Goal: Task Accomplishment & Management: Use online tool/utility

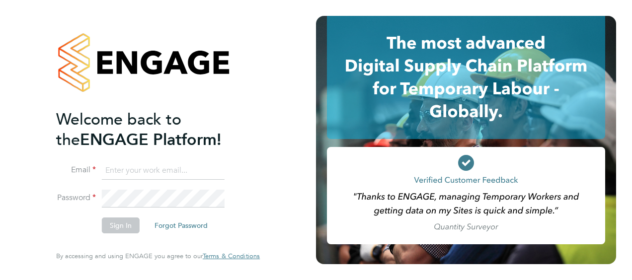
type input "peter.darbyshire@vistry.co.uk"
click at [113, 228] on button "Sign In" at bounding box center [121, 226] width 38 height 16
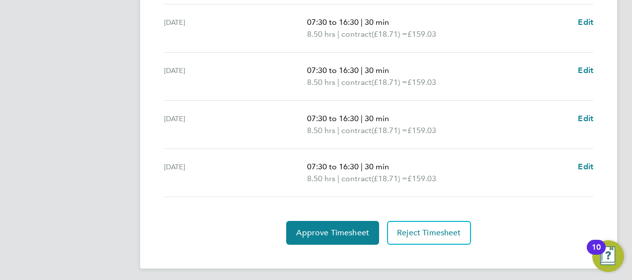
scroll to position [371, 0]
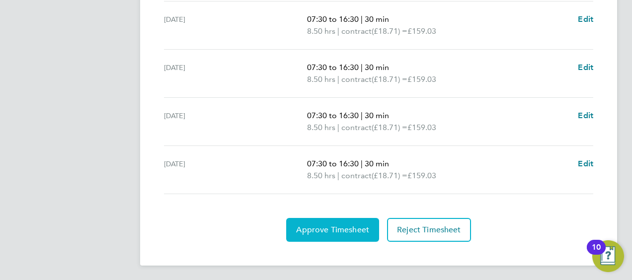
click at [325, 225] on span "Approve Timesheet" at bounding box center [332, 230] width 73 height 10
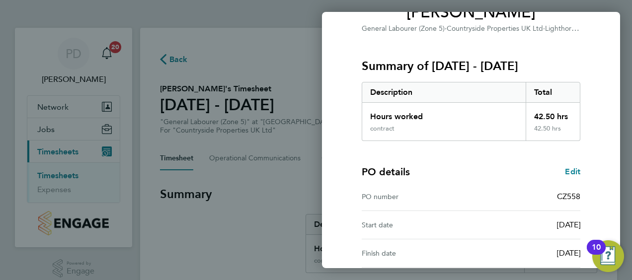
scroll to position [195, 0]
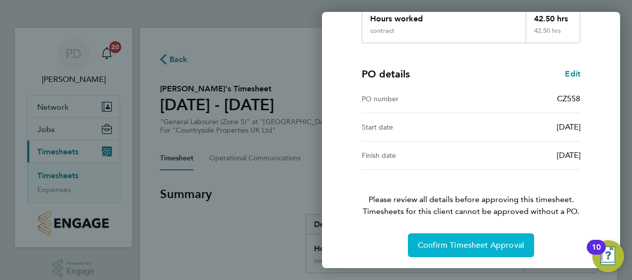
click at [464, 240] on span "Confirm Timesheet Approval" at bounding box center [471, 245] width 106 height 10
